Goal: Complete application form

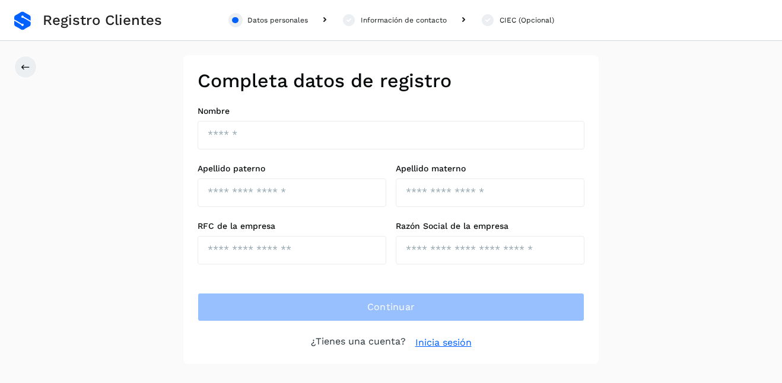
click at [445, 343] on link "Inicia sesión" at bounding box center [443, 343] width 56 height 14
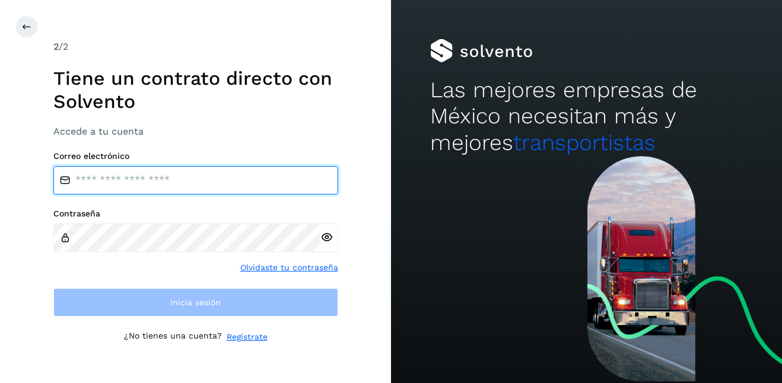
click at [111, 184] on input "email" at bounding box center [195, 180] width 285 height 28
type input "**********"
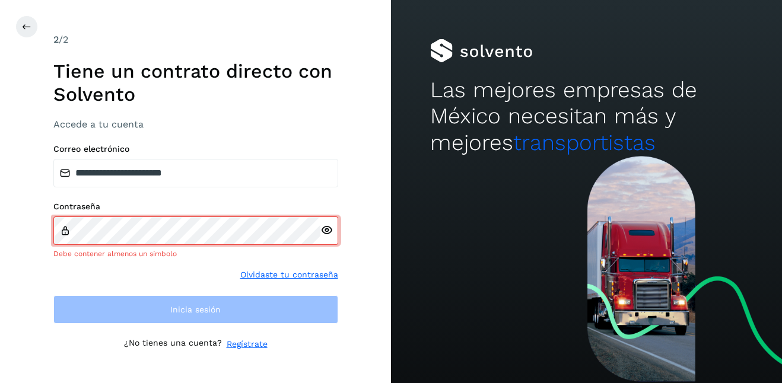
click at [327, 236] on icon at bounding box center [326, 230] width 12 height 12
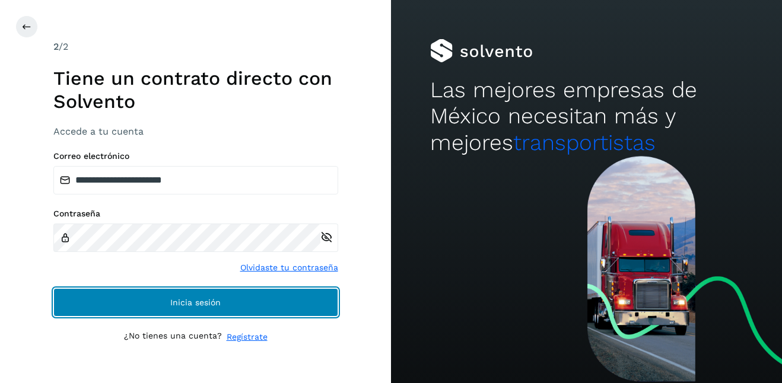
click at [183, 299] on span "Inicia sesión" at bounding box center [195, 303] width 50 height 8
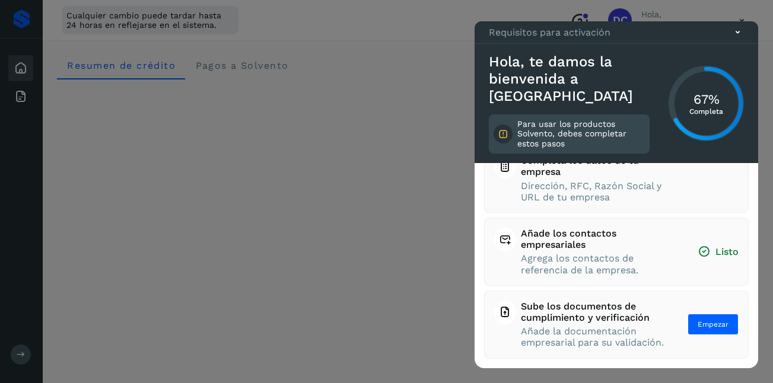
scroll to position [161, 0]
click at [704, 319] on span "Empezar" at bounding box center [713, 324] width 31 height 11
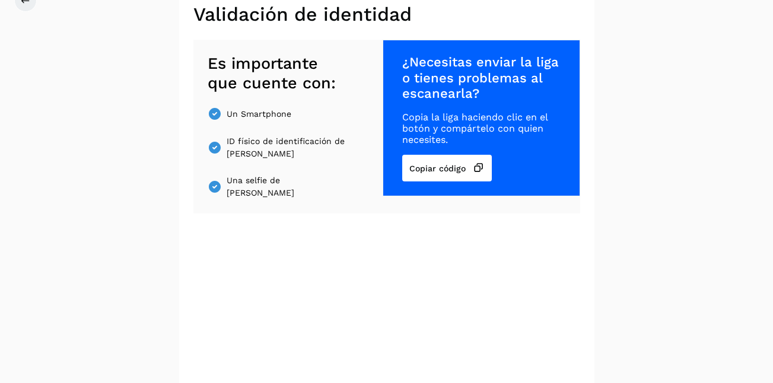
scroll to position [188, 0]
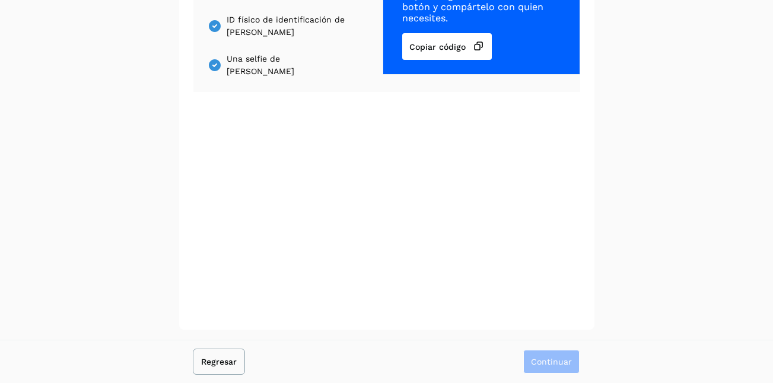
click at [220, 360] on span "Regresar" at bounding box center [219, 362] width 36 height 8
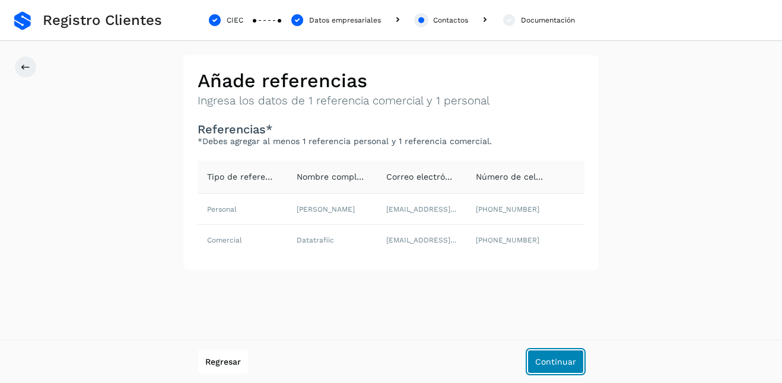
click at [559, 361] on span "Continuar" at bounding box center [555, 362] width 41 height 8
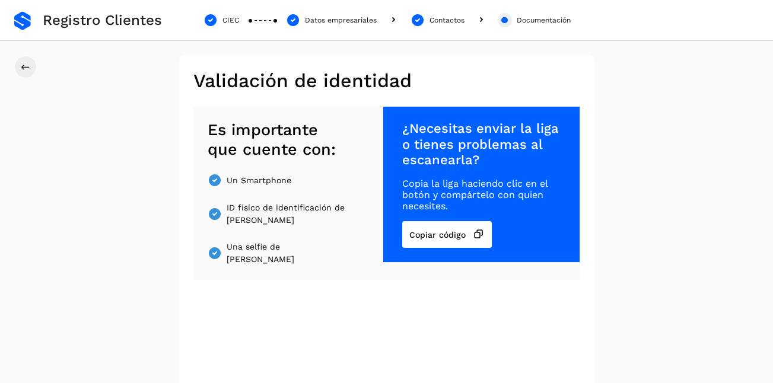
click at [526, 21] on div "Documentación" at bounding box center [544, 20] width 54 height 11
